Goal: Task Accomplishment & Management: Complete application form

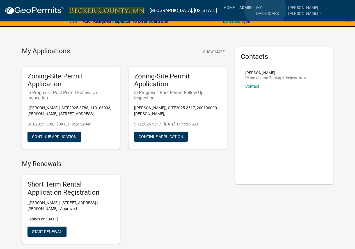
click at [254, 9] on link "Admin" at bounding box center [245, 7] width 17 height 11
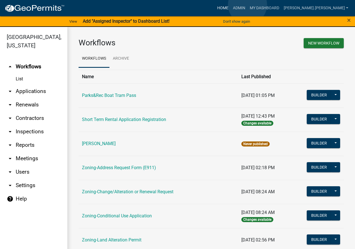
click at [230, 5] on link "Home" at bounding box center [223, 8] width 16 height 11
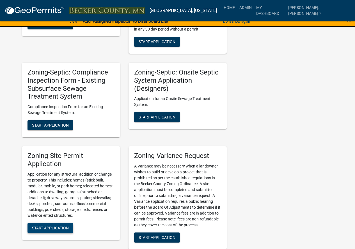
scroll to position [617, 0]
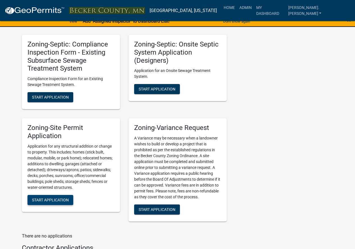
click at [69, 198] on span "Start Application" at bounding box center [50, 200] width 37 height 4
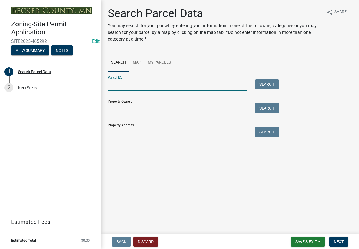
click at [120, 86] on input "Parcel ID:" at bounding box center [177, 84] width 139 height 11
paste input "170929000"
type input "170929000"
click at [263, 87] on button "Search" at bounding box center [267, 84] width 24 height 10
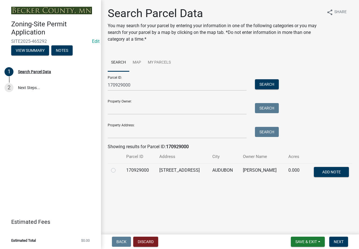
click at [118, 167] on label at bounding box center [118, 167] width 0 height 0
click at [118, 168] on input "radio" at bounding box center [120, 169] width 4 height 4
radio input "true"
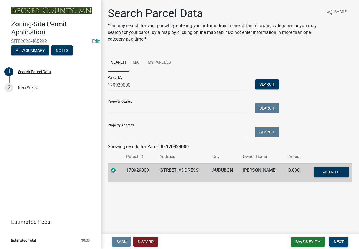
click at [338, 240] on span "Next" at bounding box center [339, 242] width 10 height 4
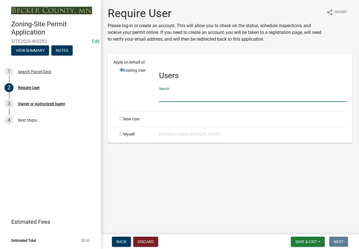
click at [177, 97] on input "text" at bounding box center [253, 96] width 188 height 11
click at [121, 118] on input "radio" at bounding box center [122, 119] width 4 height 4
radio input "true"
radio input "false"
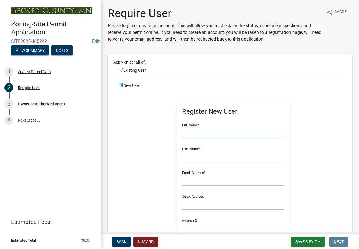
click at [201, 133] on input "text" at bounding box center [233, 132] width 102 height 11
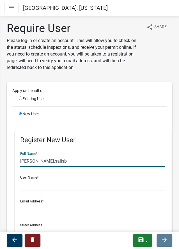
click at [52, 161] on input "[PERSON_NAME].salisb" at bounding box center [92, 160] width 145 height 11
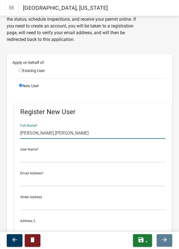
drag, startPoint x: 61, startPoint y: 135, endPoint x: 17, endPoint y: 131, distance: 44.5
click at [17, 131] on div "Register New User Full Name * [PERSON_NAME].[PERSON_NAME] User Name * Email Add…" at bounding box center [93, 212] width 156 height 220
type input "[PERSON_NAME].[PERSON_NAME]"
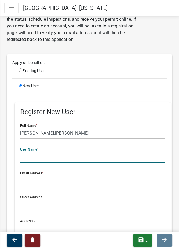
click at [33, 156] on input "text" at bounding box center [92, 156] width 145 height 11
paste input "[PERSON_NAME].[PERSON_NAME]"
type input "[PERSON_NAME].[PERSON_NAME]"
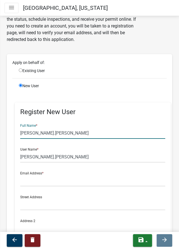
drag, startPoint x: 51, startPoint y: 133, endPoint x: 0, endPoint y: 125, distance: 51.3
click at [0, 125] on div "Require User Please log-in or create an account. This will allow you to check o…" at bounding box center [89, 180] width 179 height 373
type input "[PERSON_NAME]"
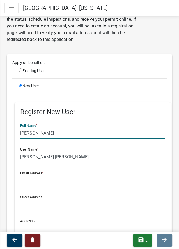
click at [48, 179] on input "text" at bounding box center [92, 180] width 145 height 11
click at [48, 177] on input "text" at bounding box center [92, 180] width 145 height 11
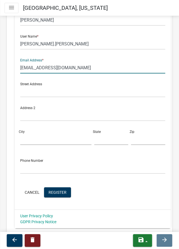
scroll to position [168, 0]
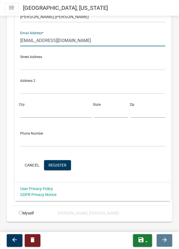
type input "[EMAIL_ADDRESS][DOMAIN_NAME]"
click at [38, 141] on input "text" at bounding box center [92, 140] width 145 height 11
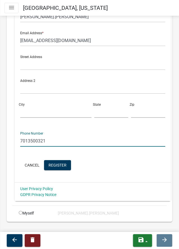
drag, startPoint x: 59, startPoint y: 141, endPoint x: 17, endPoint y: 135, distance: 43.0
click at [17, 135] on div "Register New User Full Name * [PERSON_NAME] User Name * [PERSON_NAME].[PERSON_N…" at bounding box center [93, 72] width 156 height 220
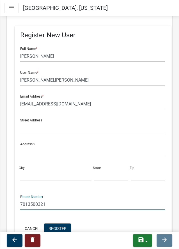
scroll to position [140, 0]
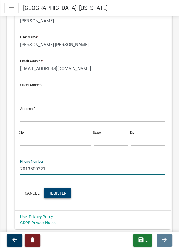
type input "7013500321"
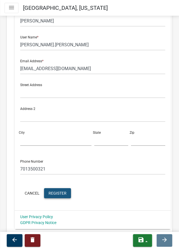
click at [66, 189] on button "Register" at bounding box center [57, 193] width 27 height 10
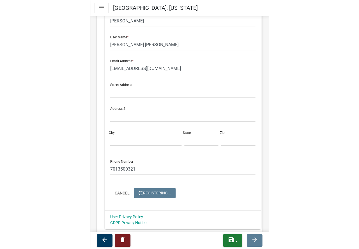
scroll to position [0, 0]
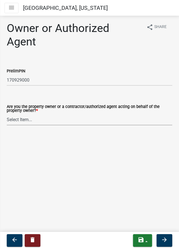
click at [55, 119] on select "Select Item... Property Owner Authorized Agent" at bounding box center [89, 119] width 165 height 11
click at [7, 114] on select "Select Item... Property Owner Authorized Agent" at bounding box center [89, 119] width 165 height 11
select select "3c674549-ed69-405f-b795-9fa3f7d47d9d"
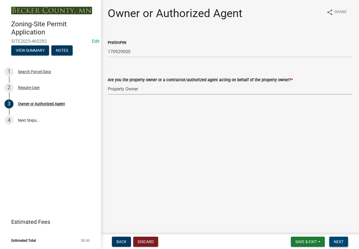
click at [344, 241] on button "Next" at bounding box center [338, 242] width 19 height 10
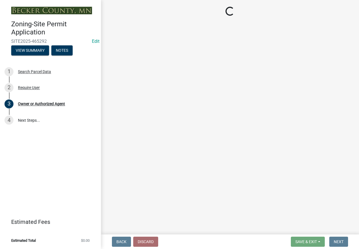
select select "9bce286e-d536-49ff-bab3-4b7d67f0814c"
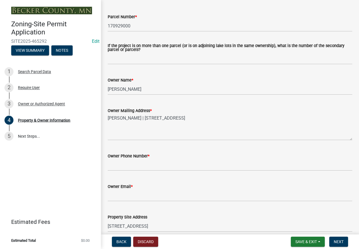
scroll to position [84, 0]
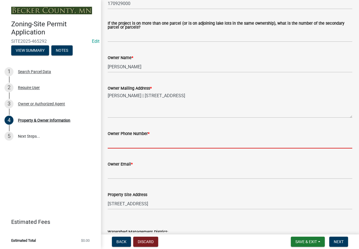
paste input "7013500321"
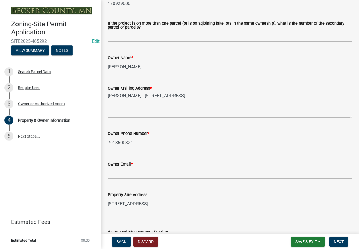
type input "7013500321"
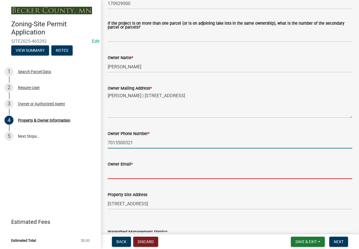
click at [125, 174] on input "Owner Email *" at bounding box center [230, 173] width 244 height 11
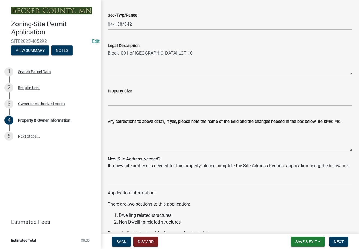
scroll to position [420, 0]
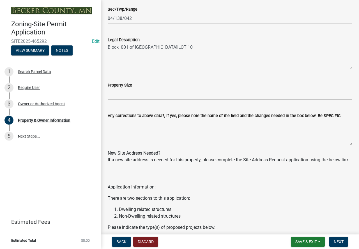
type input "[EMAIL_ADDRESS][DOMAIN_NAME]"
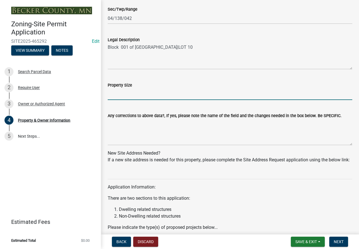
click at [139, 96] on input "Property Size" at bounding box center [230, 94] width 244 height 11
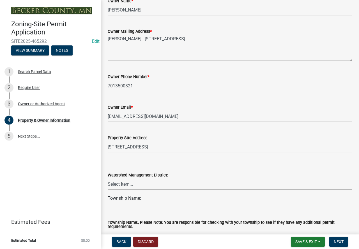
scroll to position [0, 0]
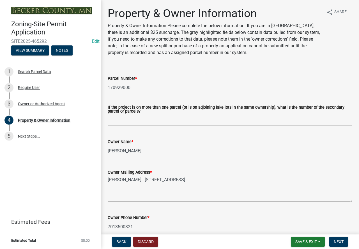
drag, startPoint x: 161, startPoint y: 154, endPoint x: 124, endPoint y: 3, distance: 155.3
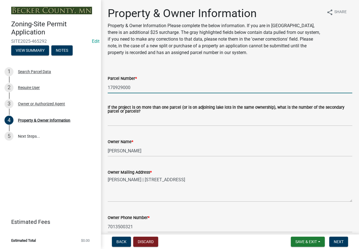
click at [121, 88] on input "170929000" at bounding box center [230, 87] width 244 height 11
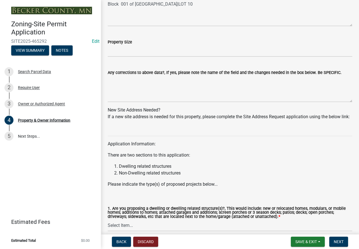
scroll to position [462, 0]
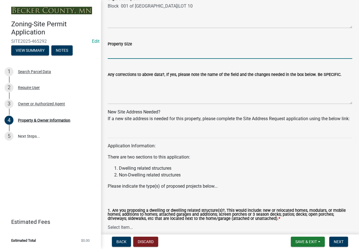
click at [129, 54] on input "Property Size" at bounding box center [230, 52] width 244 height 11
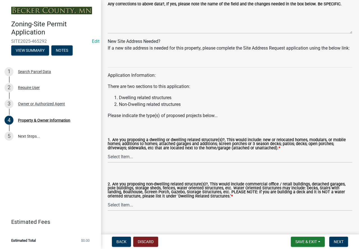
scroll to position [546, 0]
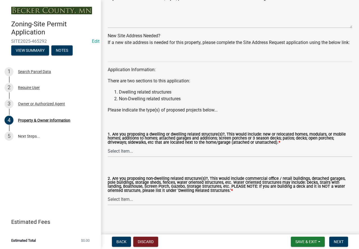
type input "0.29"
click at [173, 151] on select "Select Item... Yes No" at bounding box center [230, 151] width 244 height 11
click at [108, 146] on select "Select Item... Yes No" at bounding box center [230, 151] width 244 height 11
click at [139, 152] on select "Select Item... Yes No" at bounding box center [230, 151] width 244 height 11
click at [108, 146] on select "Select Item... Yes No" at bounding box center [230, 151] width 244 height 11
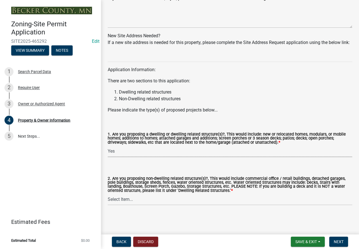
select select "f87eba17-8ed9-4ad8-aefc-fe36a3f3544b"
click at [144, 201] on select "Select Item... Yes No" at bounding box center [230, 199] width 244 height 11
click at [108, 194] on select "Select Item... Yes No" at bounding box center [230, 199] width 244 height 11
select select "393a978c-6bd5-4cb2-a6a0-db6feb8732b8"
click at [345, 244] on button "Next" at bounding box center [338, 242] width 19 height 10
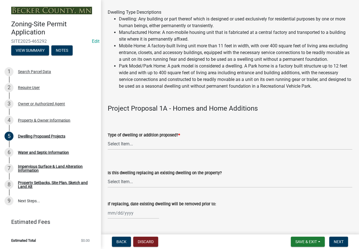
scroll to position [56, 0]
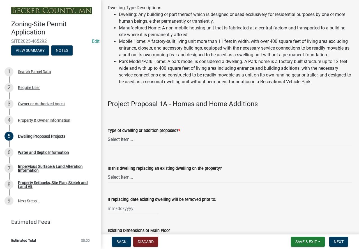
click at [166, 143] on select "Select Item... N/A - Not a dwelling New Home-Onsite Construction New Modular (E…" at bounding box center [230, 139] width 244 height 11
click at [108, 140] on select "Select Item... N/A - Not a dwelling New Home-Onsite Construction New Modular (E…" at bounding box center [230, 139] width 244 height 11
select select "b76c2e3f-c59d-4748-8205-29623accd873"
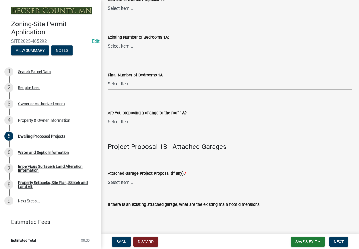
scroll to position [589, 0]
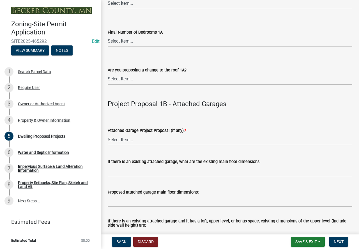
click at [133, 145] on select "Select Item... N/A New Attached Garage Addition to Attached Garage" at bounding box center [230, 139] width 244 height 11
click at [108, 141] on select "Select Item... N/A New Attached Garage Addition to Attached Garage" at bounding box center [230, 139] width 244 height 11
select select "638dddef-31f4-4d73-b0b5-0ffc7b344434"
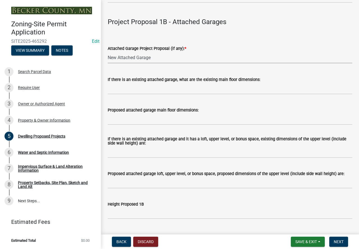
scroll to position [673, 0]
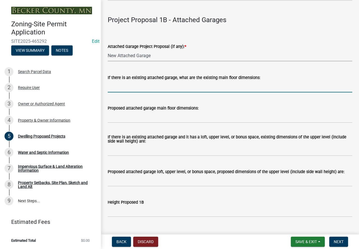
click at [153, 90] on input "If there is an existing attached garage, what are the existing main floor dimen…" at bounding box center [230, 86] width 244 height 11
type input "N/A"
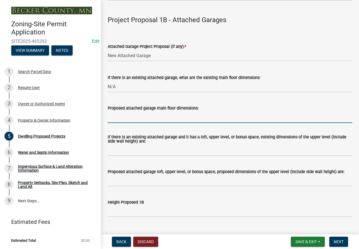
click at [158, 123] on input "Proposed attached garage main floor dimensions:" at bounding box center [230, 117] width 244 height 11
click at [128, 123] on input "36x18 with 18x18" at bounding box center [230, 117] width 244 height 11
type input "36x18 and 18x18"
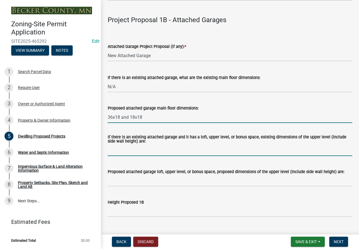
click at [166, 156] on input "If there is an existing attached garage and it has a loft, upper level, or bonu…" at bounding box center [230, 150] width 244 height 11
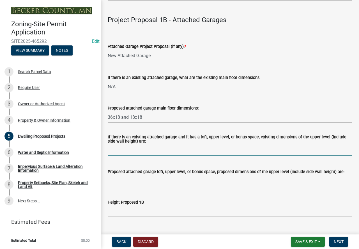
type input "N/A"
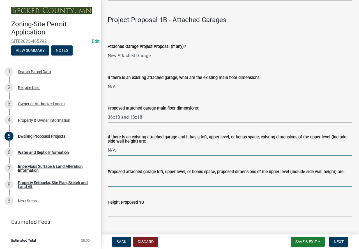
click at [147, 185] on input "Proposed attached garage loft, upper level, or bonus space, proposed dimensions…" at bounding box center [230, 180] width 244 height 11
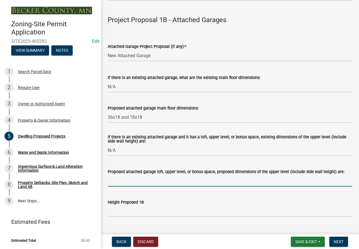
type input "N/A"
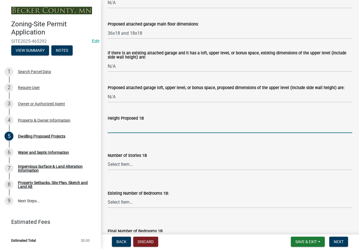
click at [134, 133] on input "Height Proposed 1B" at bounding box center [230, 127] width 244 height 11
click at [139, 133] on input "Height Proposed 1B" at bounding box center [230, 127] width 244 height 11
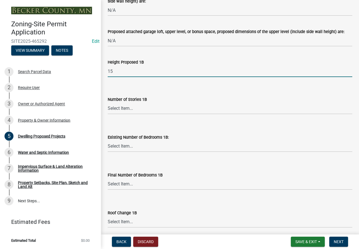
scroll to position [841, 0]
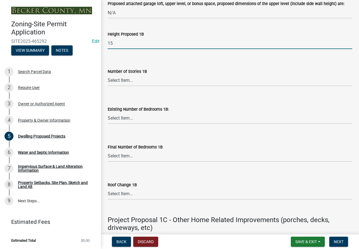
type input "15"
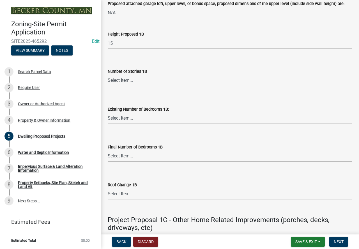
click at [133, 86] on select "Select Item... N/A 1 1.25 1.5 1.75 2 2.25 2.5" at bounding box center [230, 80] width 244 height 11
click at [108, 82] on select "Select Item... N/A 1 1.25 1.5 1.75 2 2.25 2.5" at bounding box center [230, 80] width 244 height 11
select select "43dc438e-12cf-4fa6-b4ef-a236ffc627d7"
click at [136, 124] on select "Select Item... 0 1 2 3 4 5 6 7 8" at bounding box center [230, 118] width 244 height 11
click at [108, 119] on select "Select Item... 0 1 2 3 4 5 6 7 8" at bounding box center [230, 118] width 244 height 11
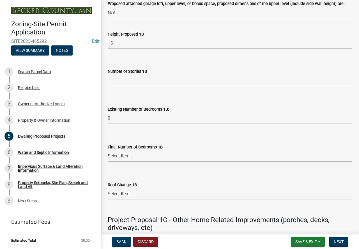
select select "8786fdd2-7f96-462d-8069-e958fae6b9a0"
click at [129, 162] on select "Select Item... N/A 0 1 2 3 4 5 6 7 8" at bounding box center [230, 156] width 244 height 11
click at [108, 157] on select "Select Item... N/A 0 1 2 3 4 5 6 7 8" at bounding box center [230, 156] width 244 height 11
select select "256d326d-7a65-4b43-bb27-2952fbe4c534"
click at [122, 124] on select "Select Item... 0 1 2 3 4 5 6 7 8" at bounding box center [230, 118] width 244 height 11
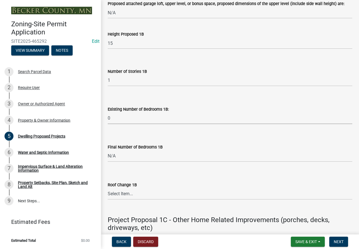
click at [122, 124] on select "Select Item... 0 1 2 3 4 5 6 7 8" at bounding box center [230, 118] width 244 height 11
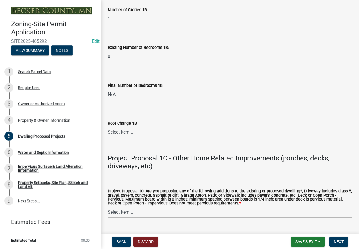
scroll to position [925, 0]
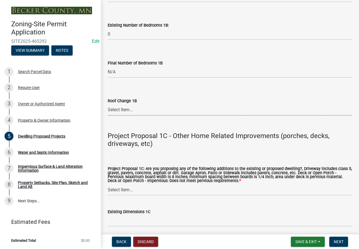
click at [119, 112] on select "Select Item... N/A Yes No" at bounding box center [230, 109] width 244 height 11
click at [108, 111] on select "Select Item... N/A Yes No" at bounding box center [230, 109] width 244 height 11
select select "75cb6c0c-1bab-4101-a7ce-eb87cbd598c1"
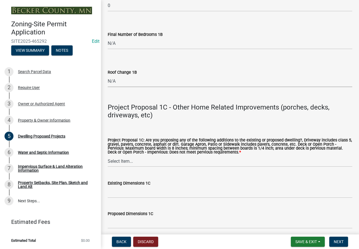
scroll to position [1009, 0]
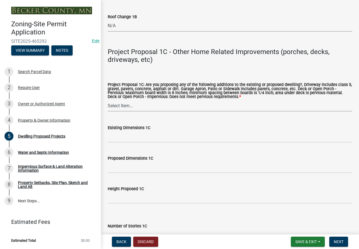
click at [133, 112] on select "Select Item... N/A Driveway Garage Apron Home Patio Sidewalk Deck - Pervious De…" at bounding box center [230, 105] width 244 height 11
click at [108, 107] on select "Select Item... N/A Driveway Garage Apron Home Patio Sidewalk Deck - Pervious De…" at bounding box center [230, 105] width 244 height 11
select select "0ceb8b90-6e92-4b1f-be25-acba4c819eff"
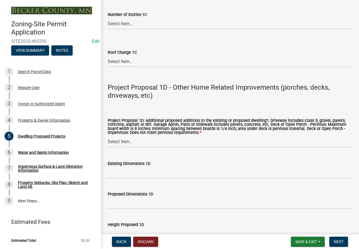
scroll to position [1233, 0]
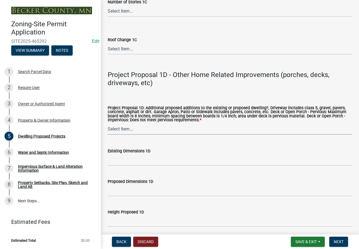
click at [129, 134] on select "Select Item... N/A Driveway Garage Apron Home Patio Sidewalk Deck - Pervious De…" at bounding box center [230, 128] width 244 height 11
click at [108, 131] on select "Select Item... N/A Driveway Garage Apron Home Patio Sidewalk Deck - Pervious De…" at bounding box center [230, 128] width 244 height 11
select select "ab9119d1-7da9-49c4-9fac-8c142204c89d"
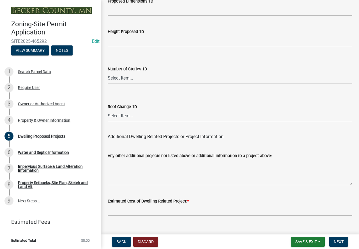
scroll to position [1432, 0]
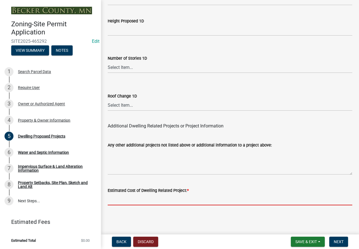
click at [132, 195] on input "text" at bounding box center [230, 199] width 244 height 11
click at [121, 197] on input "text" at bounding box center [230, 199] width 244 height 11
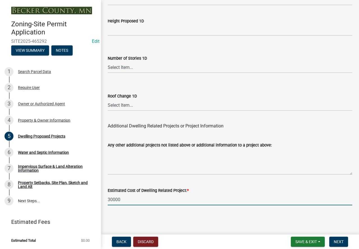
click at [112, 199] on input "30000" at bounding box center [230, 199] width 244 height 11
type input "30000"
click at [339, 241] on span "Next" at bounding box center [339, 242] width 10 height 4
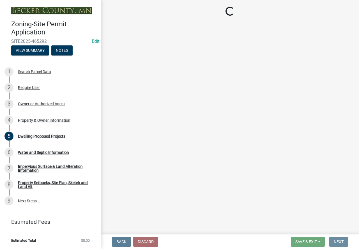
scroll to position [0, 0]
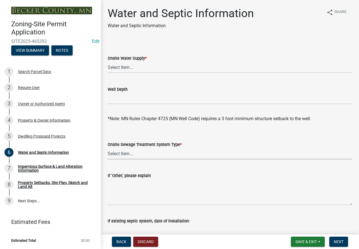
click at [142, 151] on select "Select Item... No existing or proposed septic Proposed New or Corrected Septic …" at bounding box center [230, 153] width 244 height 11
click at [108, 148] on select "Select Item... No existing or proposed septic Proposed New or Corrected Septic …" at bounding box center [230, 153] width 244 height 11
select select "25b8aef2-9eed-4c0f-8836-08d4b8d082b1"
click at [128, 68] on select "Select Item... Well New Well to be Installed Attached to City Water System No o…" at bounding box center [230, 67] width 244 height 11
click at [108, 62] on select "Select Item... Well New Well to be Installed Attached to City Water System No o…" at bounding box center [230, 67] width 244 height 11
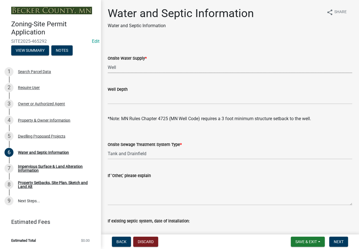
select select "9c51a48b-0bee-4836-8d5c-beab6e77ad2a"
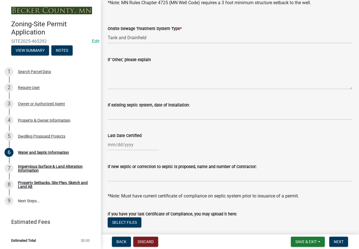
scroll to position [175, 0]
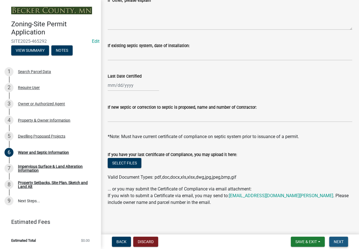
click at [344, 241] on button "Next" at bounding box center [338, 242] width 19 height 10
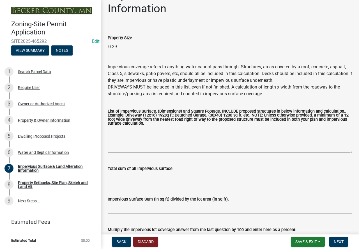
scroll to position [28, 0]
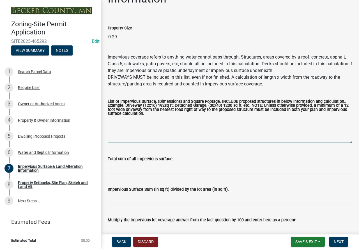
click at [129, 124] on textarea "List of Impervious Surface, (Dimensions) and Square Footage. INCLUDE proposed s…" at bounding box center [230, 130] width 244 height 26
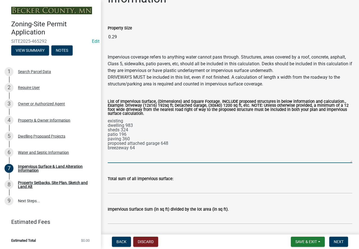
drag, startPoint x: 346, startPoint y: 142, endPoint x: 342, endPoint y: 163, distance: 20.5
click at [342, 163] on textarea "existing dwelling 983 sheds 324 patio 196 paving 360 proposed attached garage 6…" at bounding box center [230, 140] width 244 height 46
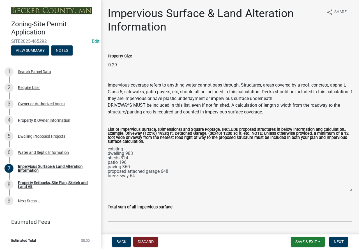
type textarea "existing dwelling 983 sheds 324 patio 196 paving 360 proposed attached garage 6…"
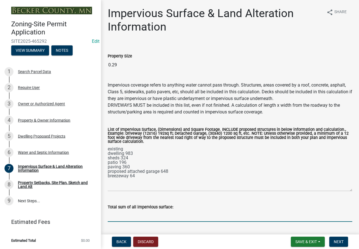
click at [128, 213] on input "Total sum of all impervious surface:" at bounding box center [230, 216] width 244 height 11
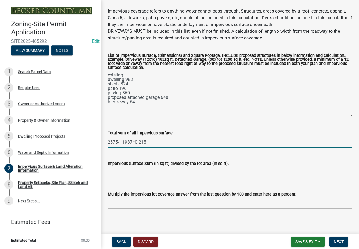
scroll to position [77, 0]
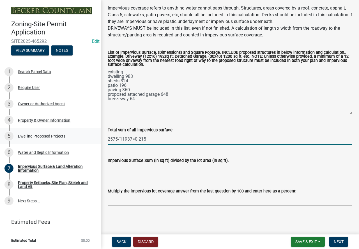
drag, startPoint x: 153, startPoint y: 136, endPoint x: 94, endPoint y: 143, distance: 59.5
click at [94, 143] on div "Zoning-Site Permit Application SITE2025-465292 Edit View Summary Notes 1 Search…" at bounding box center [179, 124] width 359 height 249
type input "2575/11937=0.215"
click at [125, 167] on input "Impervious Surface Sum (in sq ft) divided by the lot area (in sq ft)." at bounding box center [230, 169] width 244 height 11
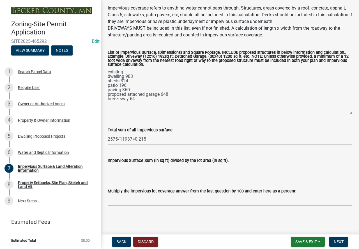
paste input "2575/11937=0.215"
type input "2575/11937=0.215"
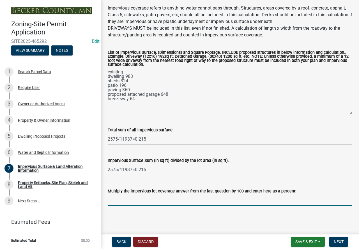
click at [123, 201] on input "Multiply the impervious lot coverage answer from the last question by 100 and e…" at bounding box center [230, 200] width 244 height 11
paste input "2575/11937=0.215"
type input "2575/11937=0.215"
click at [335, 240] on span "Next" at bounding box center [339, 242] width 10 height 4
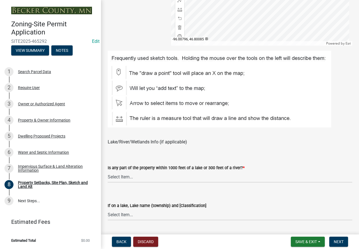
scroll to position [336, 0]
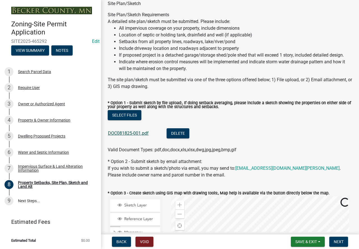
scroll to position [56, 0]
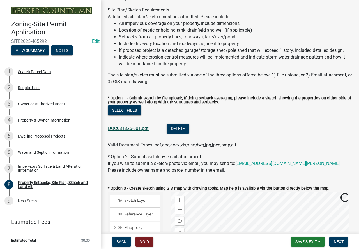
click at [135, 129] on link "DOC081825-001.pdf" at bounding box center [128, 128] width 41 height 5
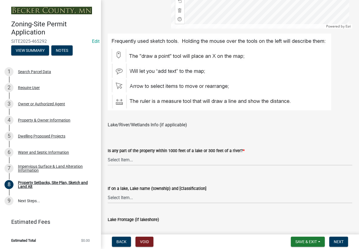
scroll to position [448, 0]
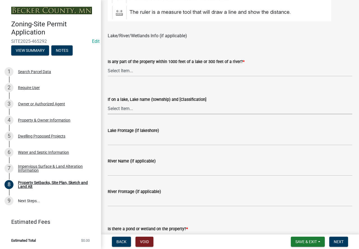
click at [137, 110] on select "Select Item... My lake is not listed below Abbey (Lake View) [NE Tier 2] Abners…" at bounding box center [230, 108] width 244 height 11
click at [134, 73] on select "Select Item... Shoreland-Riparian (Property is bordering a lake, river or strea…" at bounding box center [230, 70] width 244 height 11
click at [108, 65] on select "Select Item... Shoreland-Riparian (Property is bordering a lake, river or strea…" at bounding box center [230, 70] width 244 height 11
select select "7b13c63f-e699-4112-b373-98fbd28ec536"
click at [128, 107] on select "Select Item... My lake is not listed below Abbey (Lake View) [NE Tier 2] Abners…" at bounding box center [230, 108] width 244 height 11
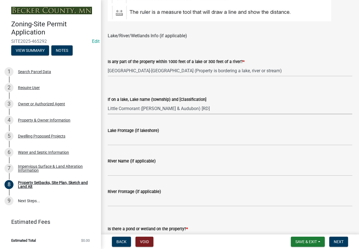
click at [108, 103] on select "Select Item... My lake is not listed below Abbey (Lake View) [NE Tier 2] Abners…" at bounding box center [230, 108] width 244 height 11
select select "75d729af-245c-453b-a9cc-c41847c3eef2"
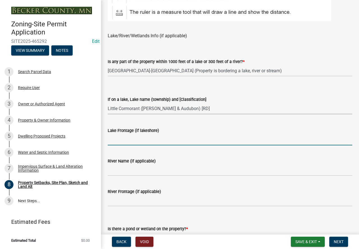
click at [138, 140] on input "Lake Frontage (if lakeshore)" at bounding box center [230, 139] width 244 height 11
type input "65"
click at [120, 170] on input "River Name (if applicable)" at bounding box center [230, 170] width 244 height 11
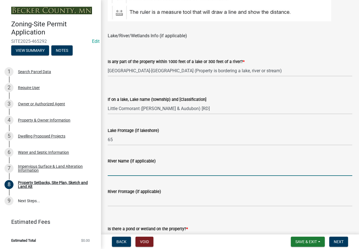
type input "N/A"
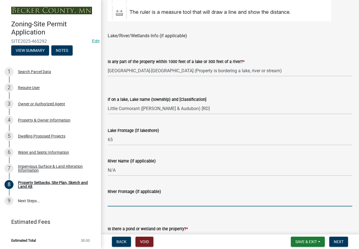
click at [119, 203] on input "River Frontage (if applicable)" at bounding box center [230, 200] width 244 height 11
type input "N/A"
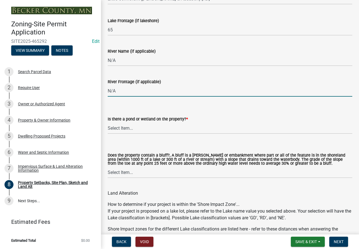
scroll to position [561, 0]
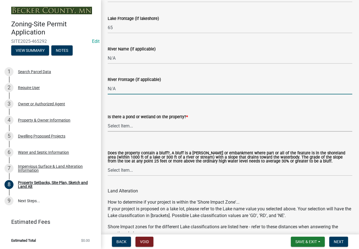
click at [149, 121] on select "Select Item... Yes No" at bounding box center [230, 125] width 244 height 11
click at [108, 121] on select "Select Item... Yes No" at bounding box center [230, 125] width 244 height 11
select select "b56a4575-9846-47cf-8067-c59a4853da22"
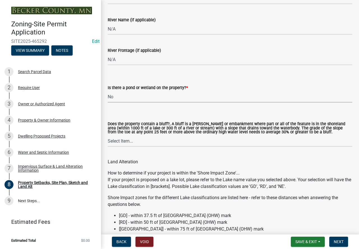
scroll to position [617, 0]
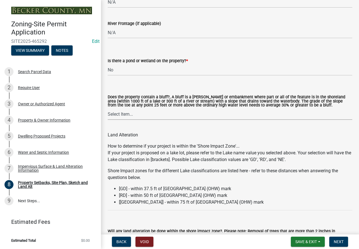
click at [143, 112] on select "Select Item... Yes No" at bounding box center [230, 113] width 244 height 11
click at [108, 109] on select "Select Item... Yes No" at bounding box center [230, 113] width 244 height 11
select select "12f785fb-c378-4b18-841c-21c73dc99083"
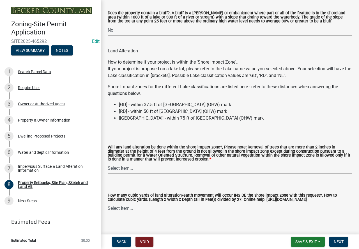
scroll to position [729, 0]
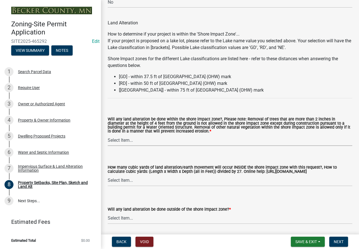
click at [165, 137] on select "Select Item... Yes No N/A" at bounding box center [230, 140] width 244 height 11
click at [108, 135] on select "Select Item... Yes No N/A" at bounding box center [230, 140] width 244 height 11
select select "12da6293-5841-4f5c-bd92-3658833964cd"
click at [140, 179] on select "Select Item... None 10 Cubic Yards or less 11-50 Cubic Yards Over 50 Cubic Yards" at bounding box center [230, 180] width 244 height 11
click at [108, 176] on select "Select Item... None 10 Cubic Yards or less 11-50 Cubic Yards Over 50 Cubic Yards" at bounding box center [230, 180] width 244 height 11
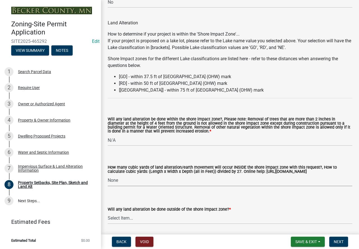
select select "27b2a8b4-abf6-463e-8c0c-7c5d2b4fe26f"
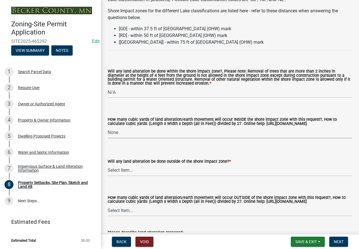
scroll to position [869, 0]
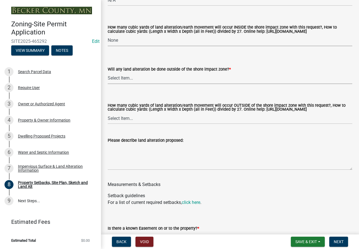
click at [138, 82] on select "Select Item... Yes No N/A" at bounding box center [230, 78] width 244 height 11
click at [108, 73] on select "Select Item... Yes No N/A" at bounding box center [230, 78] width 244 height 11
select select "5ad4ab64-b44e-481c-9000-9e5907aa74e1"
click at [139, 124] on select "Select Item... None 10 Cubic Yards or less 11-50 Cubic Yards Over 50 Cubic Yards" at bounding box center [230, 118] width 244 height 11
click at [108, 118] on select "Select Item... None 10 Cubic Yards or less 11-50 Cubic Yards Over 50 Cubic Yards" at bounding box center [230, 118] width 244 height 11
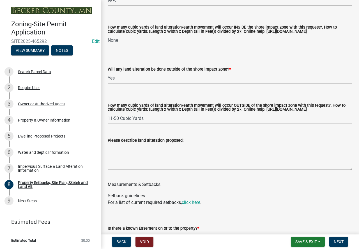
select select "a96800da-4e88-4c62-b1ff-2cd17f9e3346"
click at [126, 153] on textarea "Please describe land alteration proposed:" at bounding box center [230, 157] width 244 height 26
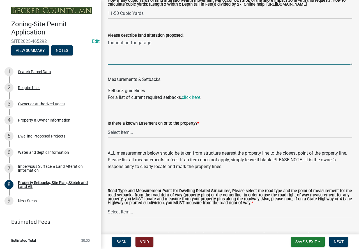
scroll to position [981, 0]
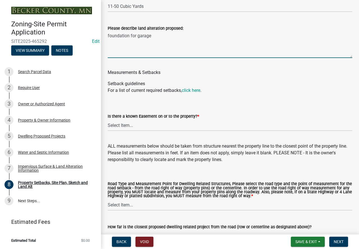
type textarea "foundation for garage"
click at [138, 131] on select "Select Item... Yes No" at bounding box center [230, 125] width 244 height 11
click at [108, 125] on select "Select Item... Yes No" at bounding box center [230, 125] width 244 height 11
select select "c8b8ea71-7088-4e87-a493-7bc88cc2835b"
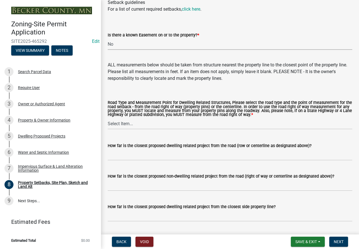
scroll to position [1065, 0]
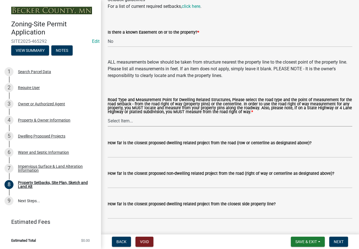
click at [135, 127] on select "Select Item... Private Easement - Right of Way Private Easement - Centerline Pu…" at bounding box center [230, 120] width 244 height 11
click at [108, 121] on select "Select Item... Private Easement - Right of Way Private Easement - Centerline Pu…" at bounding box center [230, 120] width 244 height 11
select select "133211ff-91ce-4a0a-9235-b48a7e2069a0"
click at [210, 158] on input "How far is the closest proposed dwelling related project from the road (row or …" at bounding box center [230, 151] width 244 height 11
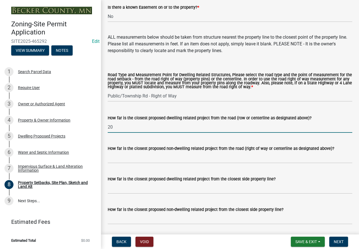
scroll to position [1121, 0]
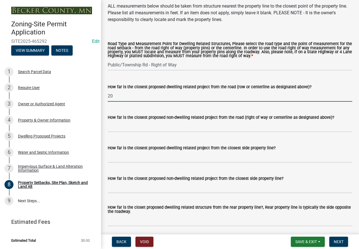
type input "20"
click at [177, 132] on input "How far is the closest proposed non-dwelling related project from the road (rig…" at bounding box center [230, 126] width 244 height 11
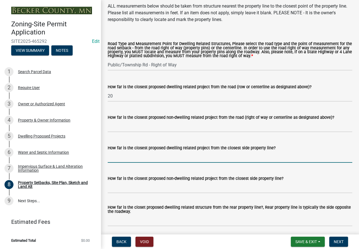
click at [131, 162] on input "How far is the closest proposed dwelling related project from the closest side …" at bounding box center [230, 156] width 244 height 11
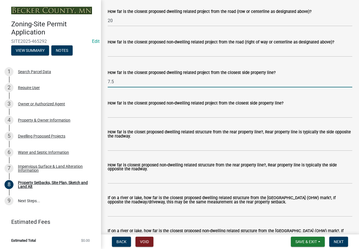
scroll to position [1205, 0]
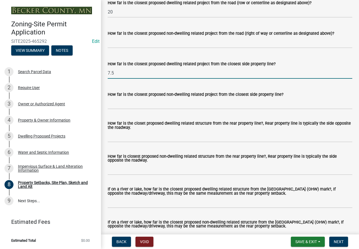
type input "7.5"
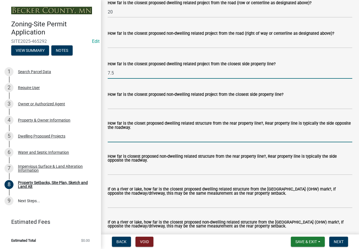
click at [191, 142] on input "How far is the closet proposed dwelling related structure from the rear propert…" at bounding box center [230, 136] width 244 height 11
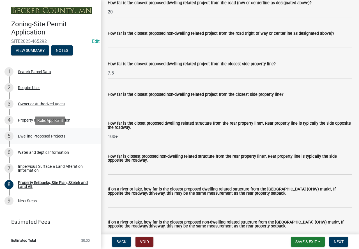
drag, startPoint x: 126, startPoint y: 140, endPoint x: 80, endPoint y: 137, distance: 46.1
click at [80, 137] on div "Zoning-Site Permit Application SITE2025-465292 Edit View Summary Notes 1 Search…" at bounding box center [179, 124] width 359 height 249
type input "108"
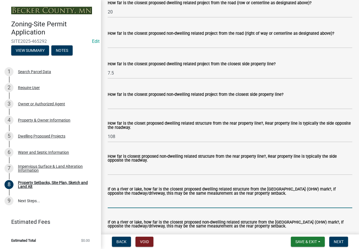
click at [124, 207] on input "If on a river or lake, how far is the closest proposed dwelling related structu…" at bounding box center [230, 202] width 244 height 11
type input "108"
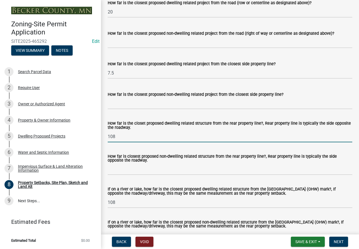
click at [127, 142] on input "108" at bounding box center [230, 136] width 244 height 11
type input "103"
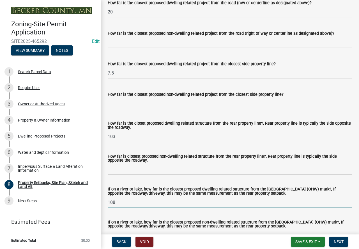
click at [127, 207] on input "108" at bounding box center [230, 202] width 244 height 11
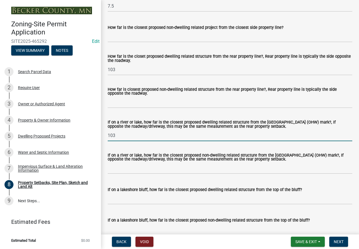
scroll to position [1289, 0]
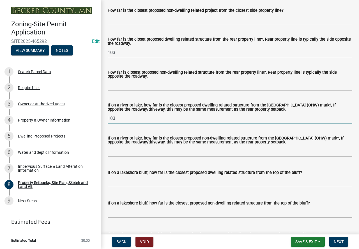
type input "103"
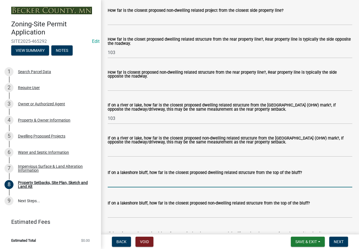
click at [120, 188] on input "If on a lakeshore bluff, how far is the closest proposed dwelling related struc…" at bounding box center [230, 181] width 244 height 11
type input "N/A"
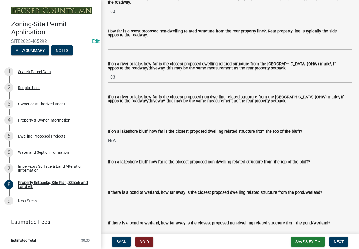
scroll to position [1345, 0]
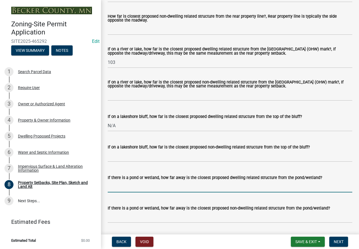
click at [135, 193] on input "If there is a pond or wetland, how far away is the closest proposed dwelling re…" at bounding box center [230, 186] width 244 height 11
type input "N/A"
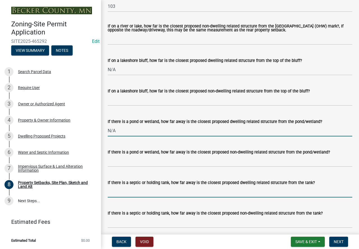
click at [139, 197] on input "If there is a septic or holding tank, how far away is the closest proposed dwel…" at bounding box center [230, 191] width 244 height 11
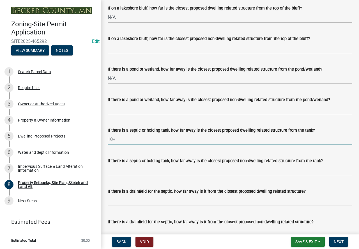
scroll to position [1458, 0]
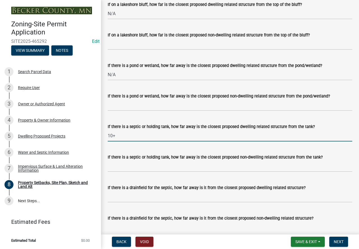
type input "10+"
click at [132, 202] on input "If there is a drainfield for the septic, how far away is it from the closest pr…" at bounding box center [230, 196] width 244 height 11
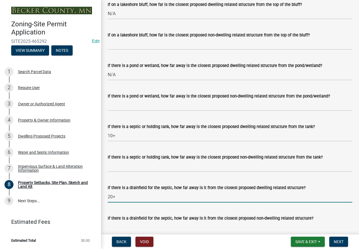
scroll to position [1542, 0]
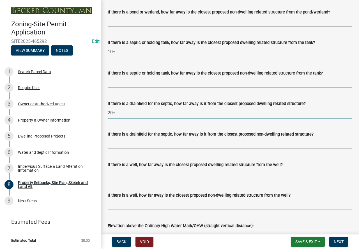
type input "20+"
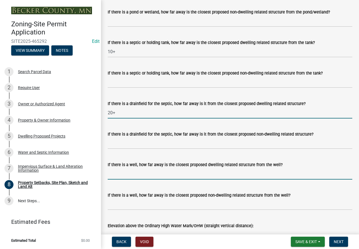
click at [142, 176] on input "If there is a well, how far away is the closest proposed dwelling related struc…" at bounding box center [230, 173] width 244 height 11
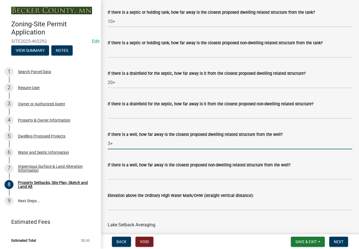
scroll to position [1598, 0]
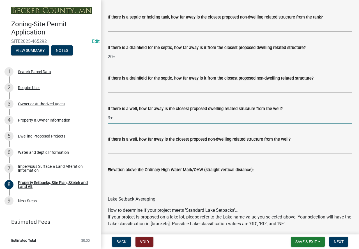
type input "3+"
click at [146, 185] on input "Elevation above the Ordinary High Water Mark/OHW (straight vertical distance):" at bounding box center [230, 178] width 244 height 11
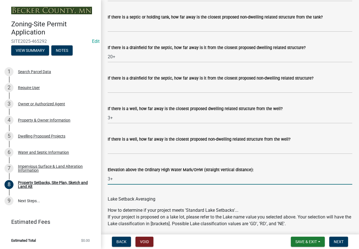
click at [154, 185] on input "3+" at bounding box center [230, 178] width 244 height 11
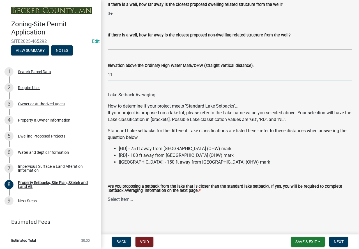
type input "11"
click at [191, 198] on select "Select Item... Yes No N/A" at bounding box center [230, 199] width 244 height 11
click at [108, 194] on select "Select Item... Yes No N/A" at bounding box center [230, 199] width 244 height 11
select select "4421853d-5e11-4b64-95ec-6c47066881cc"
click at [337, 240] on span "Next" at bounding box center [339, 242] width 10 height 4
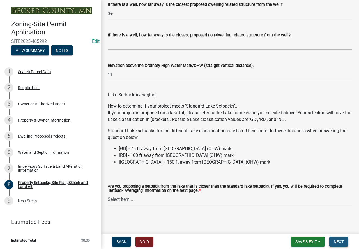
scroll to position [0, 0]
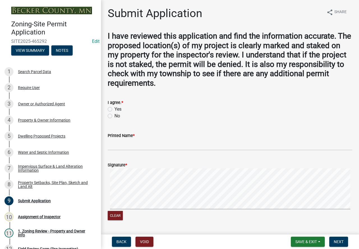
click at [114, 110] on label "Yes" at bounding box center [117, 109] width 7 height 7
click at [114, 110] on input "Yes" at bounding box center [116, 108] width 4 height 4
radio input "true"
click at [121, 144] on input "Printed Name *" at bounding box center [230, 144] width 244 height 11
type input "c"
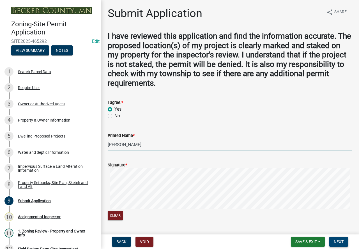
type input "[PERSON_NAME]"
click at [341, 243] on span "Next" at bounding box center [339, 242] width 10 height 4
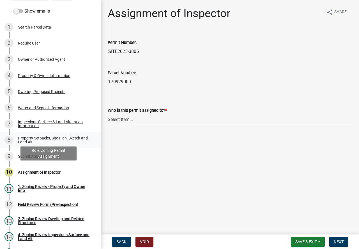
scroll to position [56, 0]
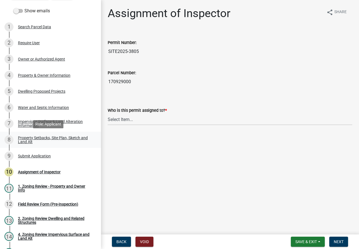
click at [58, 137] on div "Property Setbacks, Site Plan, Sketch and Land Alt" at bounding box center [55, 140] width 74 height 8
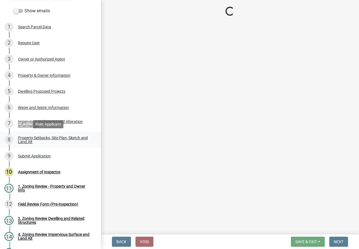
select select "7b13c63f-e699-4112-b373-98fbd28ec536"
select select "75d729af-245c-453b-a9cc-c41847c3eef2"
select select "b56a4575-9846-47cf-8067-c59a4853da22"
select select "12f785fb-c378-4b18-841c-21c73dc99083"
select select "12da6293-5841-4f5c-bd92-3658833964cd"
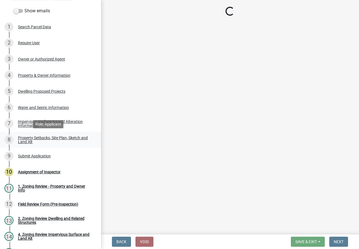
select select "27b2a8b4-abf6-463e-8c0c-7c5d2b4fe26f"
select select "5ad4ab64-b44e-481c-9000-9e5907aa74e1"
select select "a96800da-4e88-4c62-b1ff-2cd17f9e3346"
select select "c8b8ea71-7088-4e87-a493-7bc88cc2835b"
select select "133211ff-91ce-4a0a-9235-b48a7e2069a0"
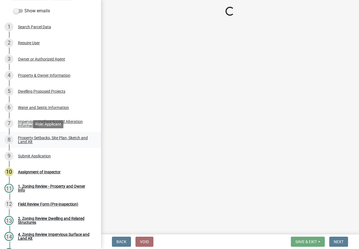
select select "4421853d-5e11-4b64-95ec-6c47066881cc"
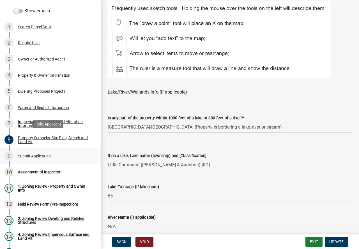
scroll to position [392, 0]
